Goal: Find specific page/section: Find specific page/section

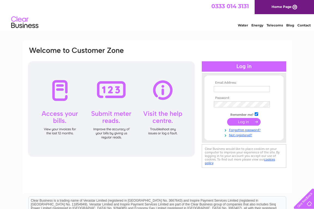
type input "[EMAIL_ADDRESS][DOMAIN_NAME]"
click at [240, 122] on input "submit" at bounding box center [244, 122] width 34 height 8
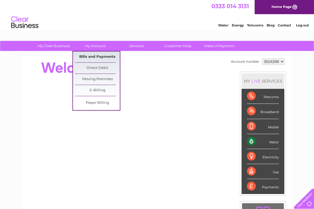
click at [93, 56] on link "Bills and Payments" at bounding box center [97, 57] width 45 height 11
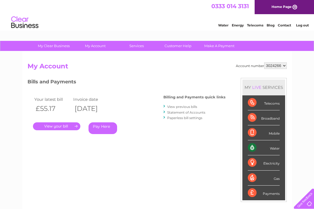
click at [53, 127] on link "." at bounding box center [56, 126] width 47 height 8
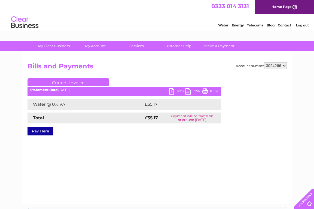
click at [172, 90] on link "PDF" at bounding box center [177, 92] width 16 height 8
